Goal: Task Accomplishment & Management: Use online tool/utility

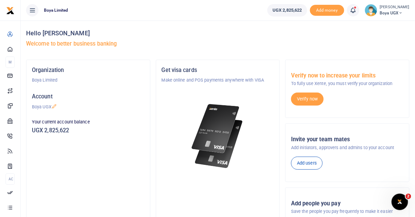
click at [389, 10] on span "Boya UGX" at bounding box center [394, 13] width 29 height 6
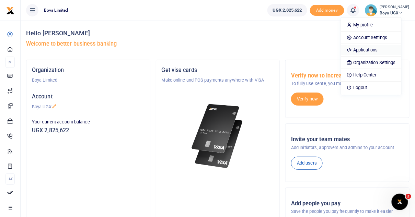
click at [375, 47] on link "Applications" at bounding box center [371, 50] width 60 height 10
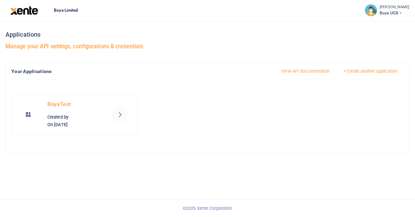
click at [121, 113] on icon at bounding box center [120, 114] width 8 height 8
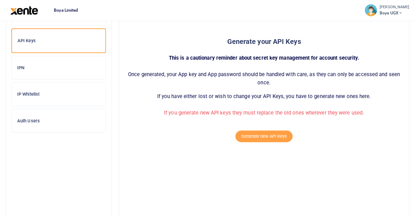
scroll to position [61, 0]
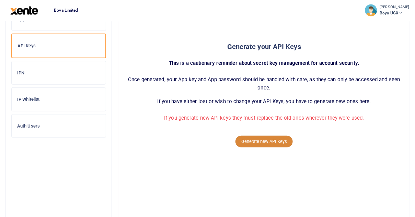
click at [258, 143] on button "Generate new API Keys" at bounding box center [263, 142] width 57 height 12
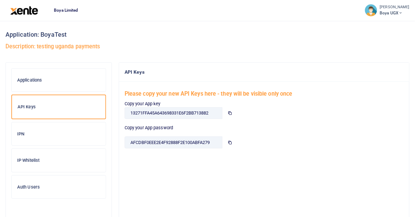
click at [229, 113] on icon at bounding box center [229, 113] width 4 height 4
click at [230, 113] on icon at bounding box center [229, 113] width 4 height 4
click at [230, 143] on icon at bounding box center [229, 142] width 4 height 4
click at [231, 112] on icon at bounding box center [229, 113] width 4 height 4
click at [230, 142] on icon at bounding box center [229, 142] width 4 height 4
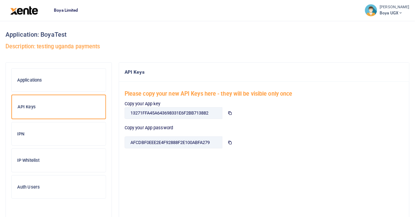
click at [230, 112] on icon at bounding box center [229, 113] width 4 height 4
click at [229, 144] on icon at bounding box center [229, 142] width 4 height 4
